Goal: Transaction & Acquisition: Purchase product/service

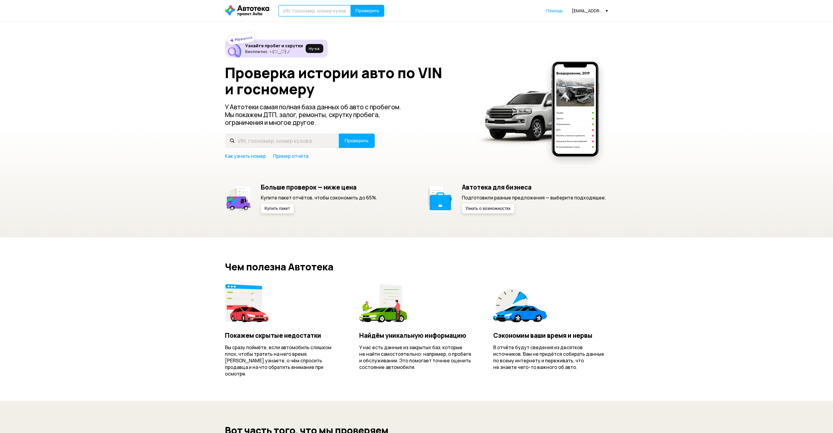
click at [317, 6] on input "text" at bounding box center [314, 11] width 73 height 12
click at [300, 13] on input "text" at bounding box center [314, 11] width 73 height 12
paste input "[US_VEHICLE_IDENTIFICATION_NUMBER]"
type input "[US_VEHICLE_IDENTIFICATION_NUMBER]"
click at [363, 12] on span "Проверить" at bounding box center [368, 10] width 24 height 5
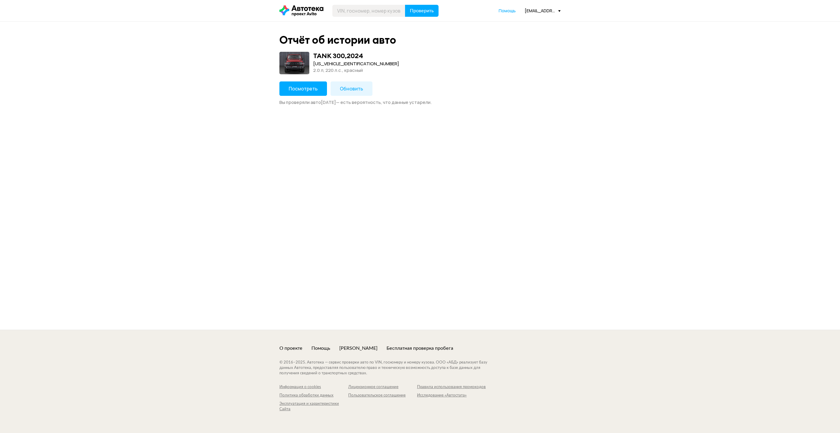
click at [351, 87] on span "Обновить" at bounding box center [351, 88] width 23 height 7
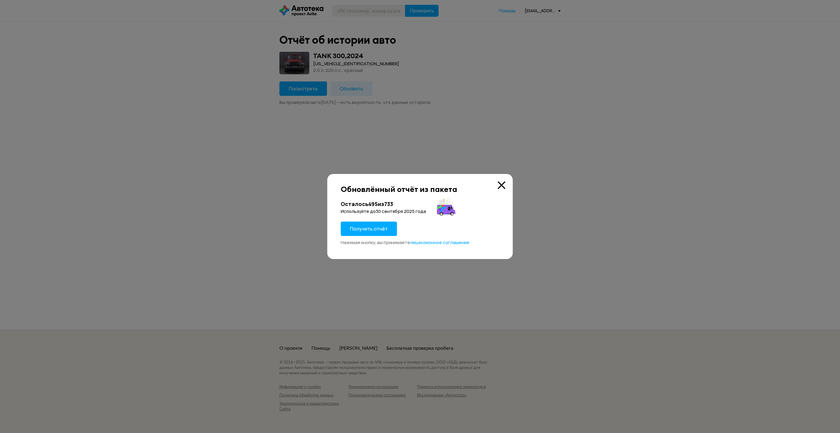
drag, startPoint x: 369, startPoint y: 227, endPoint x: 379, endPoint y: 61, distance: 166.0
click at [369, 227] on span "Получить отчёт" at bounding box center [369, 228] width 38 height 7
